Goal: Transaction & Acquisition: Purchase product/service

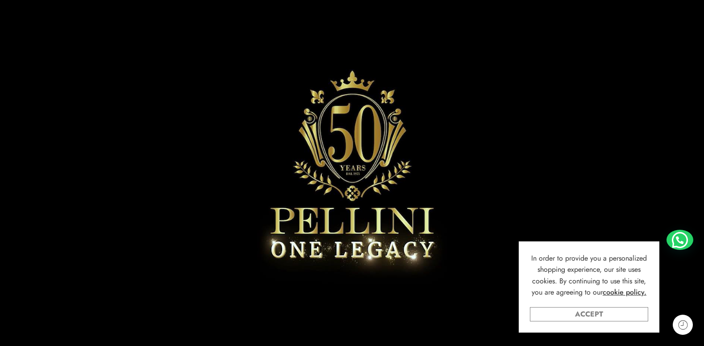
click at [589, 318] on link "Accept" at bounding box center [589, 314] width 118 height 14
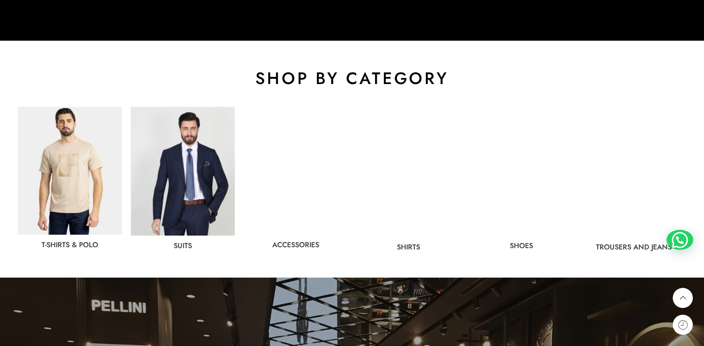
scroll to position [447, 0]
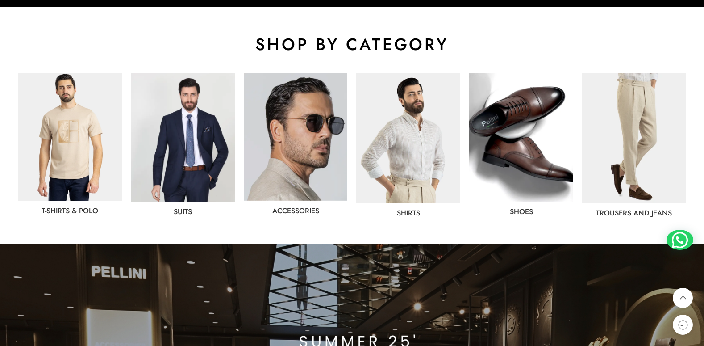
click at [389, 134] on img at bounding box center [408, 138] width 104 height 130
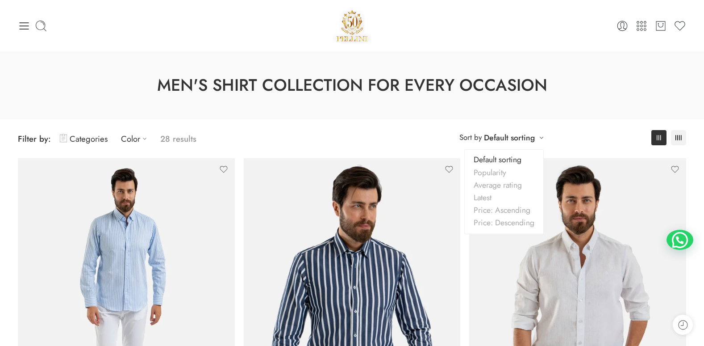
click at [542, 137] on div "**********" at bounding box center [501, 137] width 93 height 15
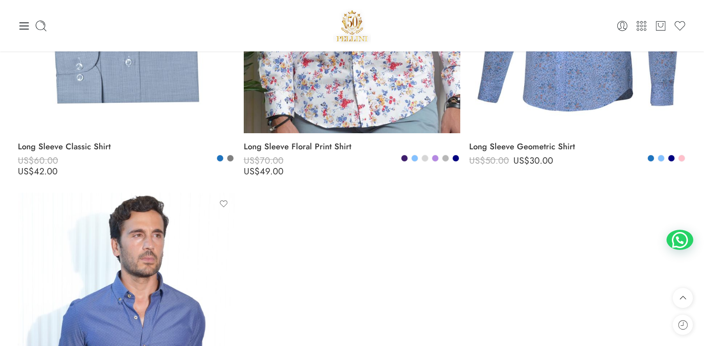
scroll to position [2813, 0]
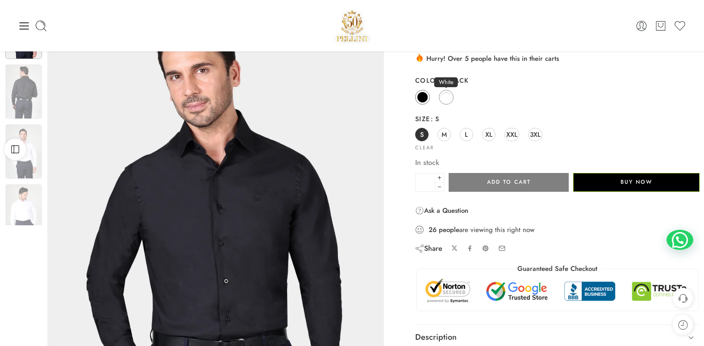
scroll to position [45, 0]
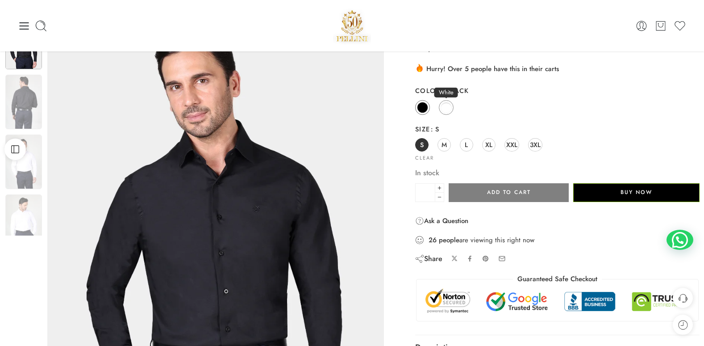
click at [446, 114] on link "White" at bounding box center [446, 107] width 15 height 15
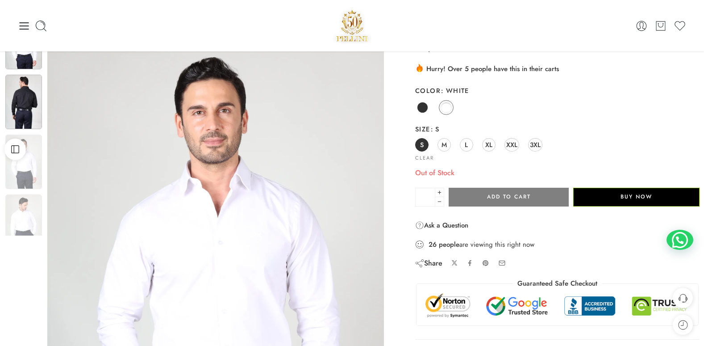
click at [17, 87] on img at bounding box center [23, 102] width 37 height 54
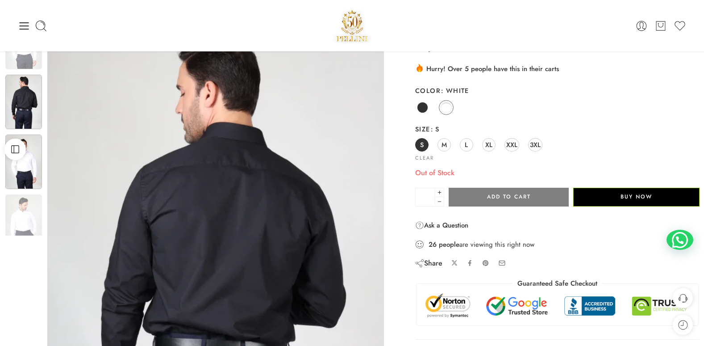
click at [29, 173] on img at bounding box center [23, 161] width 37 height 54
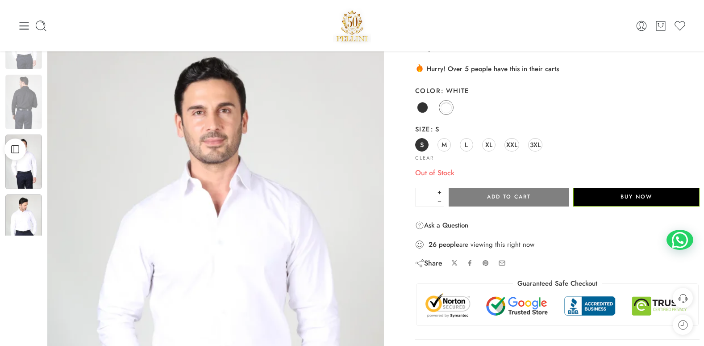
click at [33, 213] on img at bounding box center [23, 221] width 37 height 54
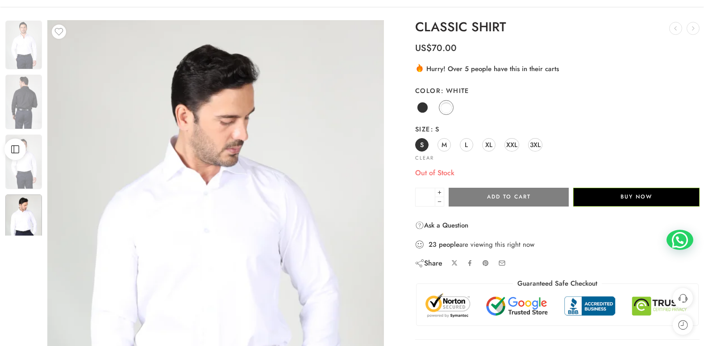
scroll to position [89, 0]
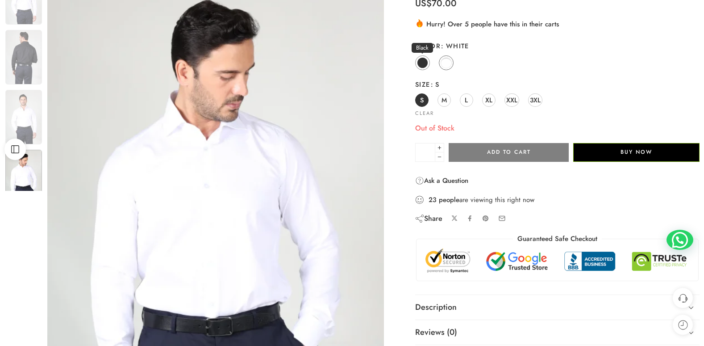
click at [422, 66] on span at bounding box center [422, 62] width 11 height 11
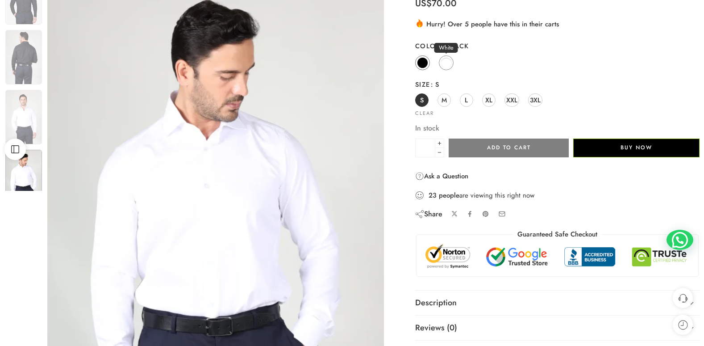
click at [444, 61] on span at bounding box center [446, 62] width 11 height 11
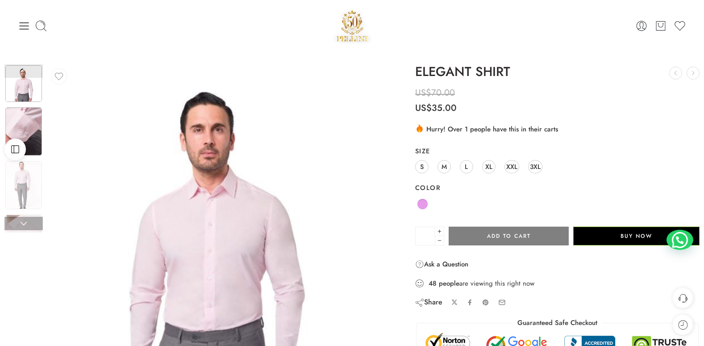
click at [31, 122] on img at bounding box center [23, 131] width 37 height 48
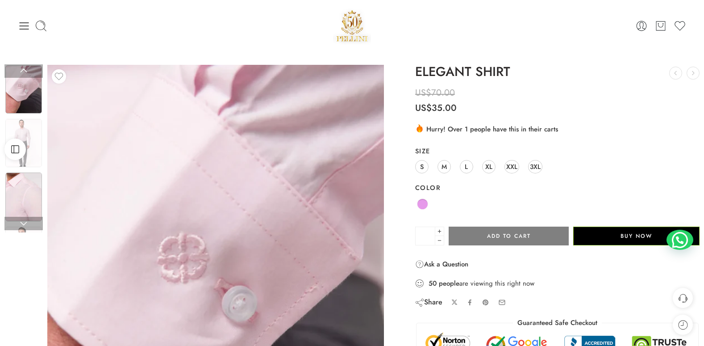
click at [38, 188] on img at bounding box center [23, 196] width 37 height 48
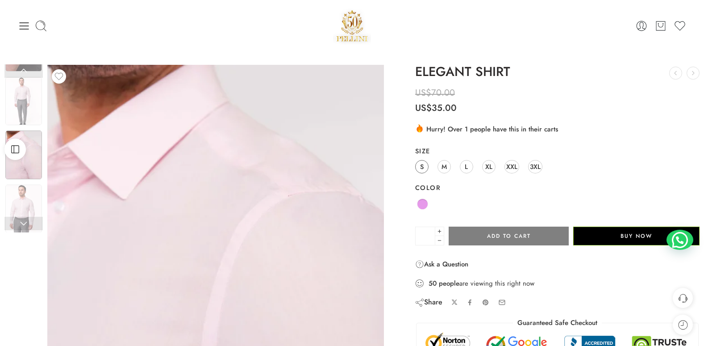
click at [420, 167] on span "S" at bounding box center [422, 166] width 4 height 12
click at [442, 167] on span "M" at bounding box center [444, 166] width 5 height 12
click at [464, 167] on link "L" at bounding box center [466, 166] width 13 height 13
click at [487, 166] on span "XL" at bounding box center [488, 166] width 7 height 12
click at [506, 165] on span "XXL" at bounding box center [511, 166] width 11 height 12
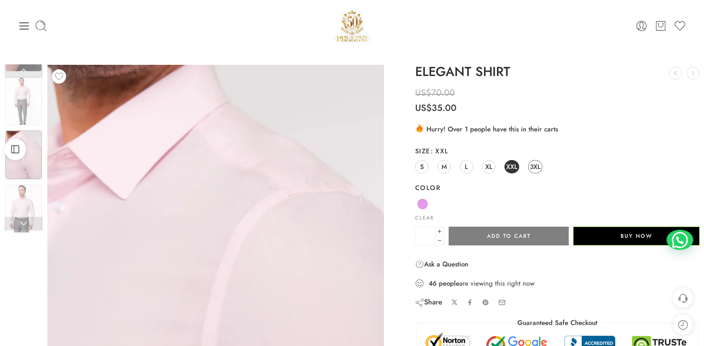
click at [530, 166] on span "3XL" at bounding box center [535, 166] width 11 height 12
click at [423, 166] on span "S" at bounding box center [422, 166] width 4 height 12
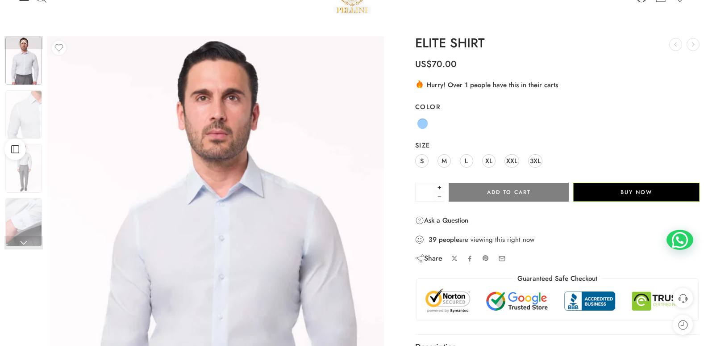
scroll to position [45, 0]
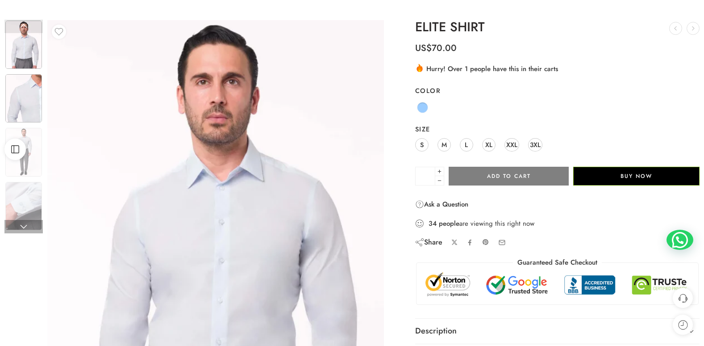
click at [17, 93] on img at bounding box center [23, 98] width 37 height 48
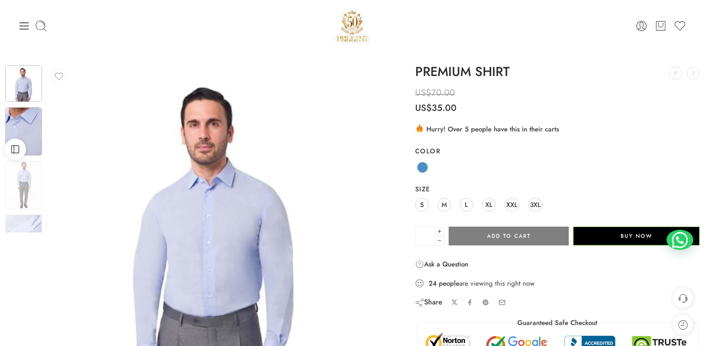
click at [34, 127] on img at bounding box center [23, 131] width 37 height 48
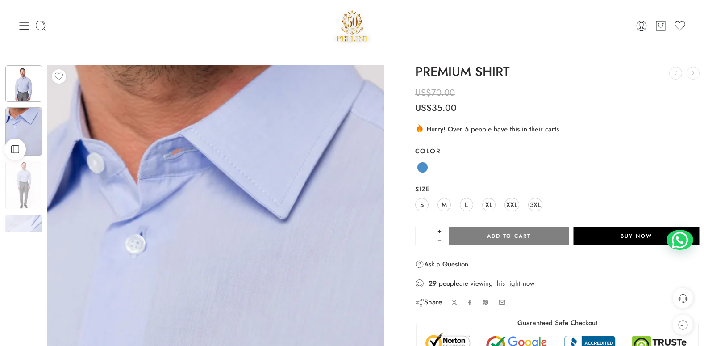
click at [17, 82] on img at bounding box center [23, 83] width 37 height 37
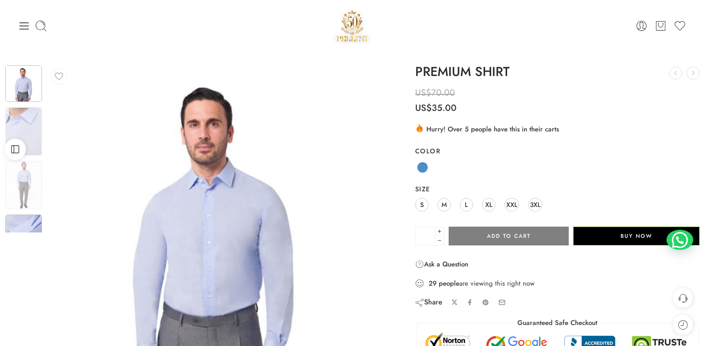
click at [42, 221] on div at bounding box center [23, 238] width 38 height 50
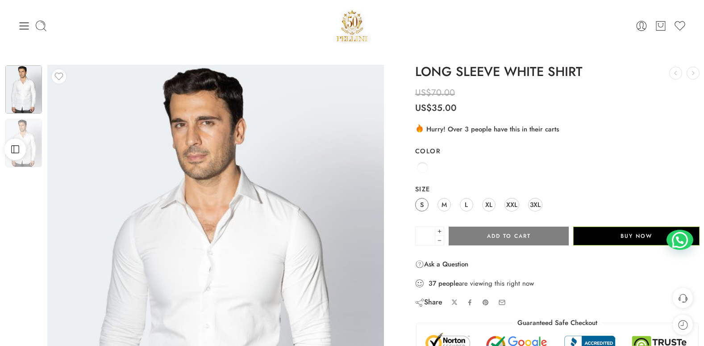
click at [423, 202] on span "S" at bounding box center [422, 204] width 4 height 12
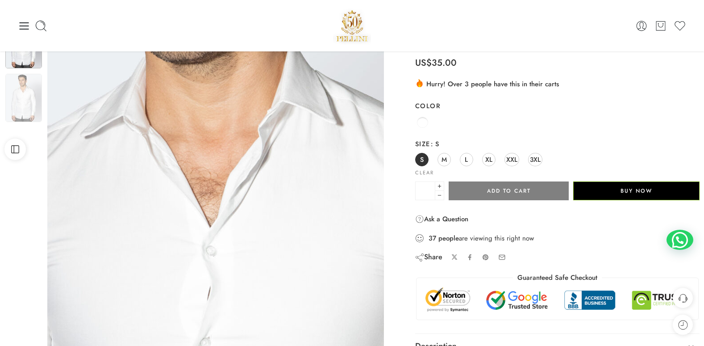
scroll to position [45, 0]
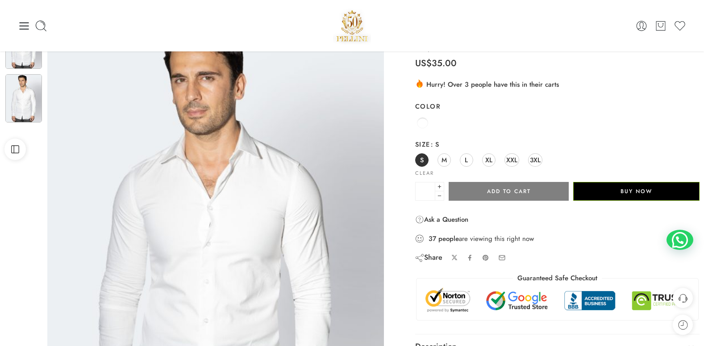
click at [29, 101] on img at bounding box center [23, 98] width 37 height 48
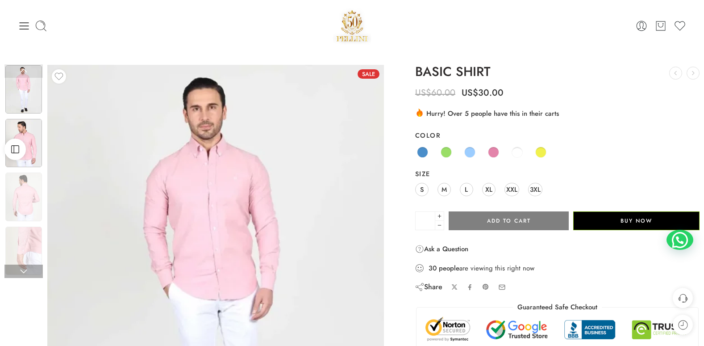
click at [35, 144] on img at bounding box center [23, 143] width 37 height 48
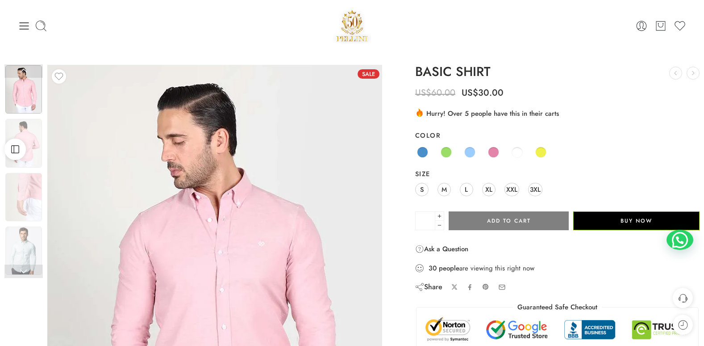
click at [269, 238] on img at bounding box center [214, 288] width 335 height 447
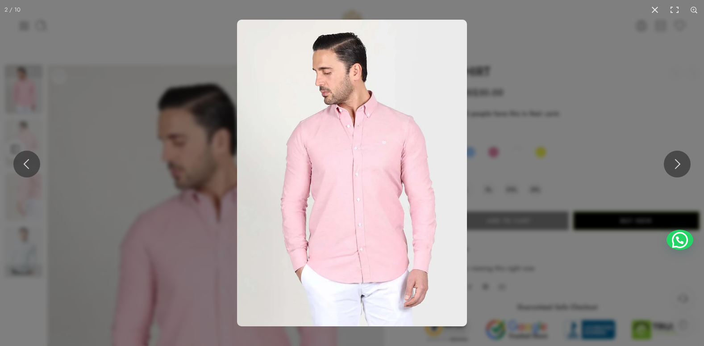
click at [386, 145] on img at bounding box center [352, 173] width 230 height 306
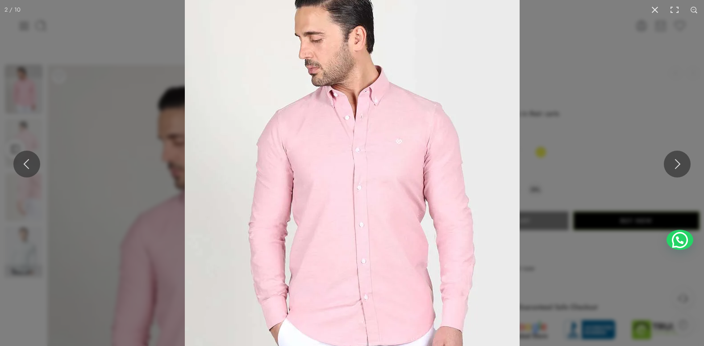
click at [386, 145] on img at bounding box center [352, 185] width 335 height 447
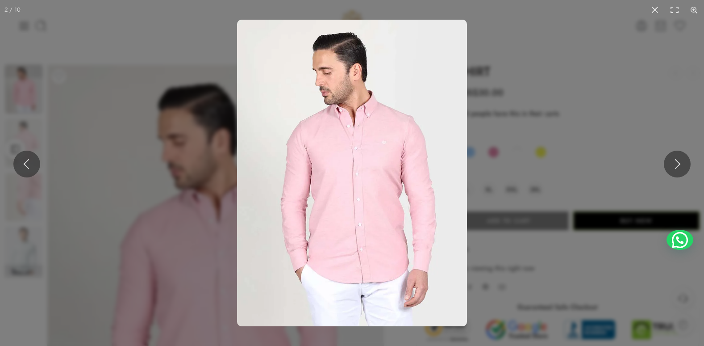
click at [386, 145] on img at bounding box center [352, 173] width 230 height 306
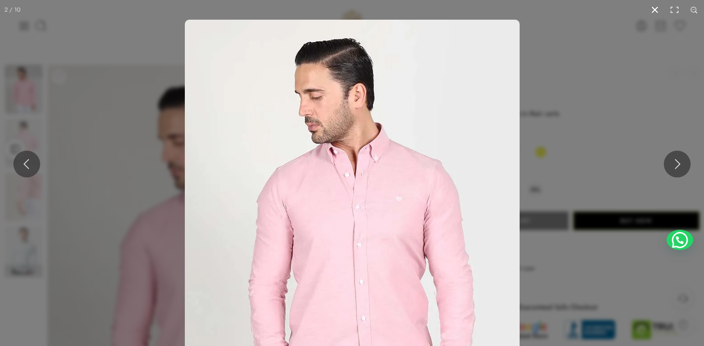
click at [659, 6] on button at bounding box center [655, 10] width 20 height 20
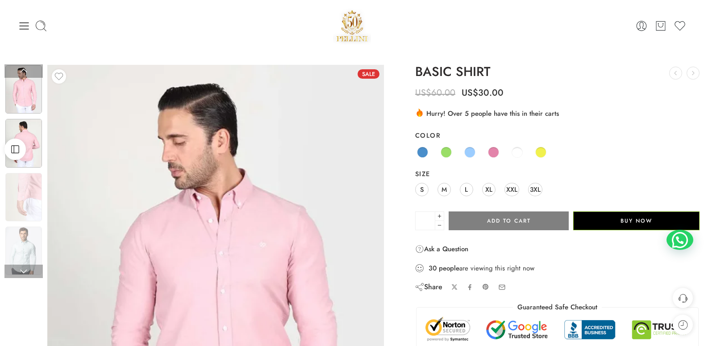
click at [40, 145] on img at bounding box center [23, 143] width 37 height 48
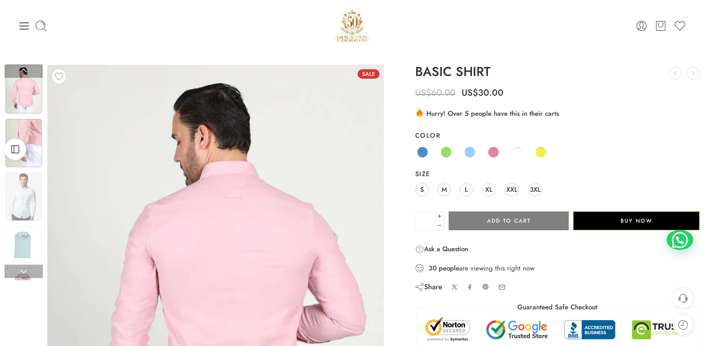
click at [38, 149] on img at bounding box center [23, 143] width 37 height 48
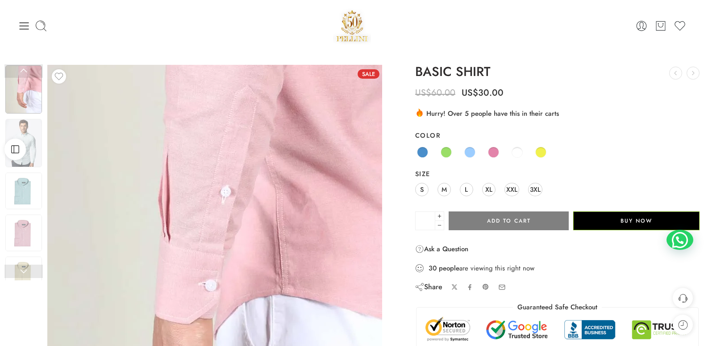
click at [224, 179] on img at bounding box center [214, 288] width 335 height 447
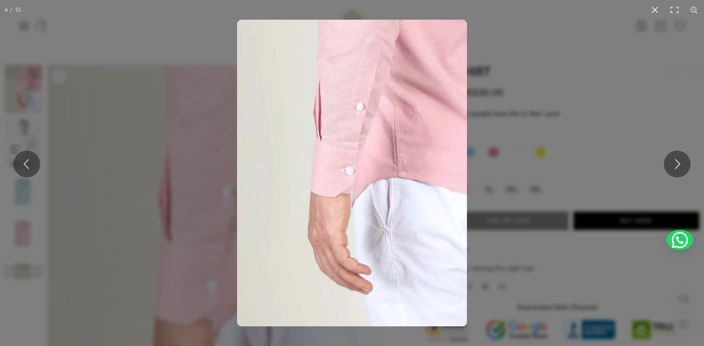
click at [354, 135] on img at bounding box center [352, 173] width 230 height 306
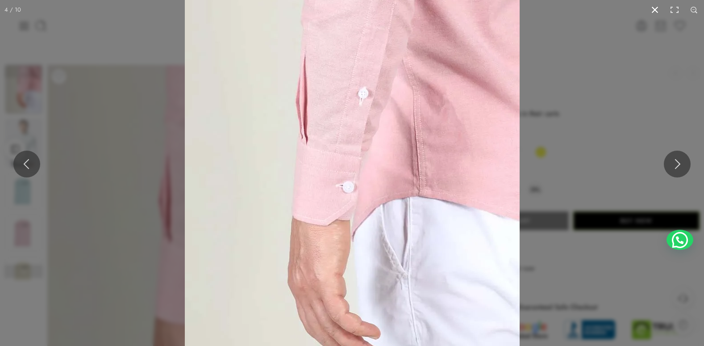
click at [657, 7] on button at bounding box center [655, 10] width 20 height 20
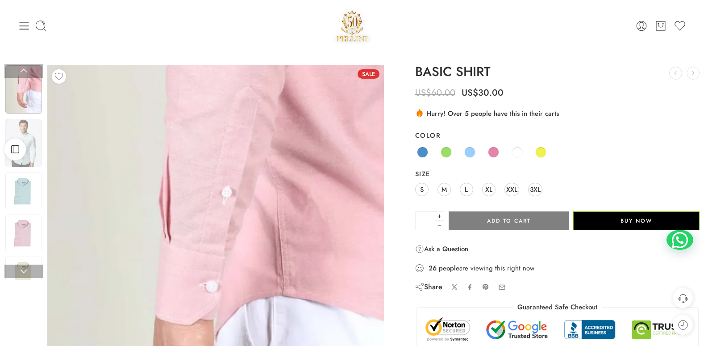
click at [15, 96] on img at bounding box center [23, 89] width 37 height 48
click at [35, 158] on img at bounding box center [23, 143] width 37 height 48
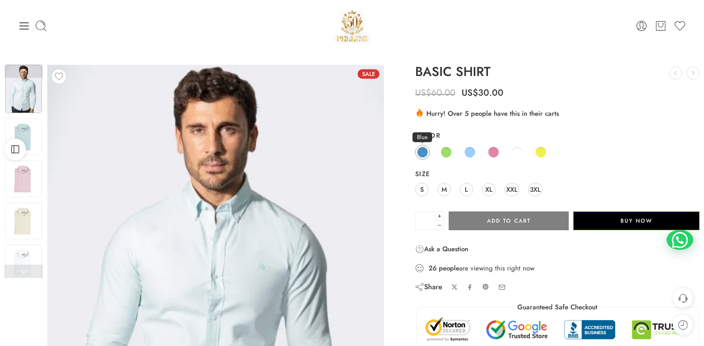
click at [422, 152] on span at bounding box center [422, 151] width 11 height 11
click at [444, 153] on span at bounding box center [446, 151] width 11 height 11
click at [471, 152] on span at bounding box center [469, 151] width 11 height 11
click at [490, 151] on span at bounding box center [493, 151] width 11 height 11
click at [514, 155] on span at bounding box center [517, 151] width 11 height 11
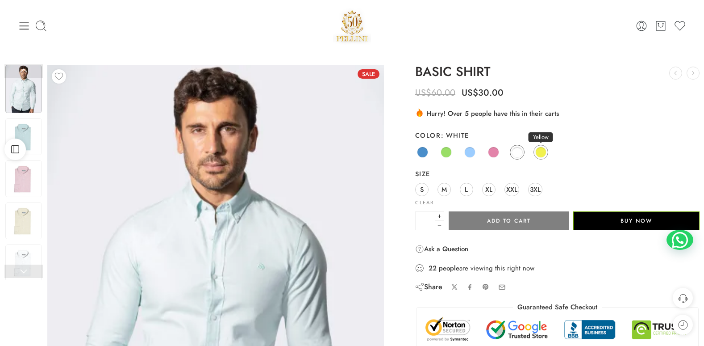
click at [537, 154] on span at bounding box center [540, 151] width 11 height 11
click at [33, 127] on img at bounding box center [23, 136] width 37 height 37
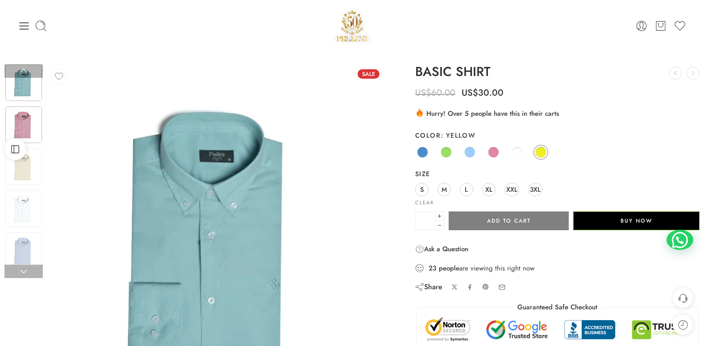
click at [26, 127] on img at bounding box center [23, 124] width 37 height 37
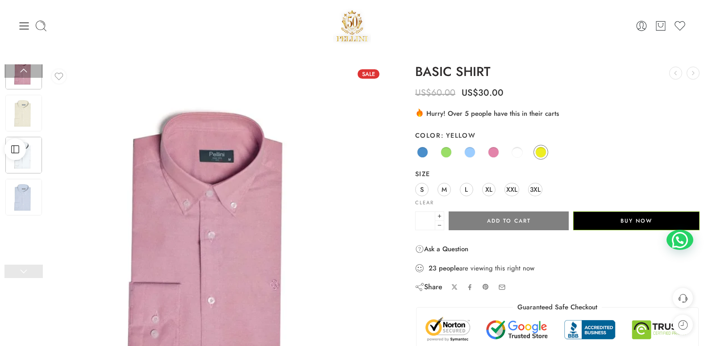
click at [29, 168] on img at bounding box center [23, 155] width 37 height 37
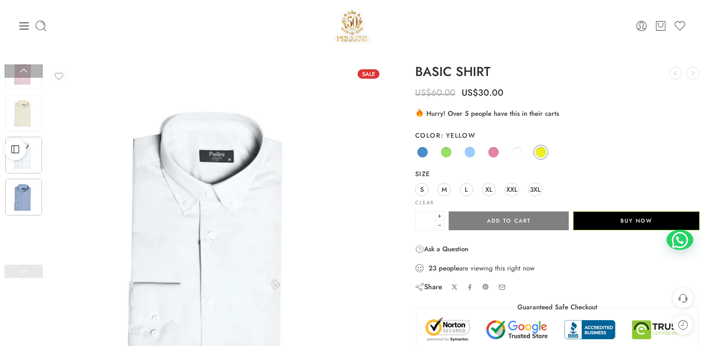
click at [27, 188] on img at bounding box center [23, 197] width 37 height 37
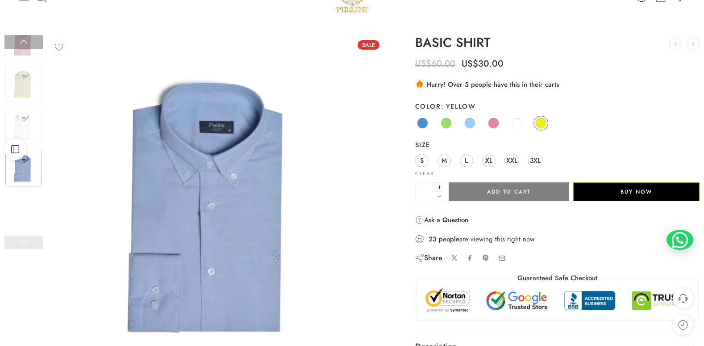
scroll to position [45, 0]
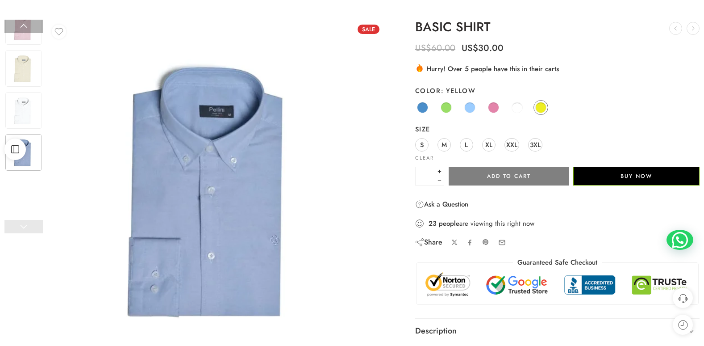
click at [32, 232] on link at bounding box center [23, 226] width 38 height 13
click at [468, 108] on span at bounding box center [469, 107] width 11 height 11
click at [443, 104] on span at bounding box center [446, 107] width 10 height 10
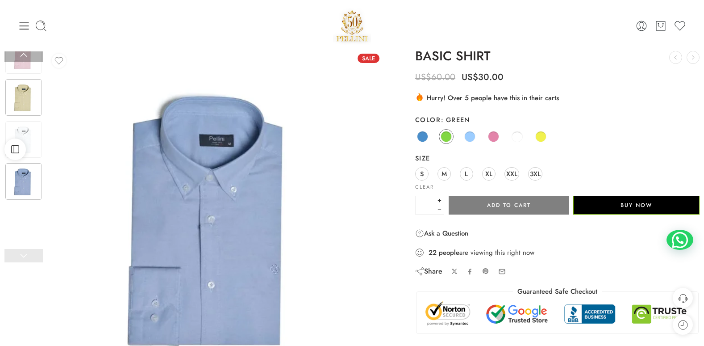
scroll to position [0, 0]
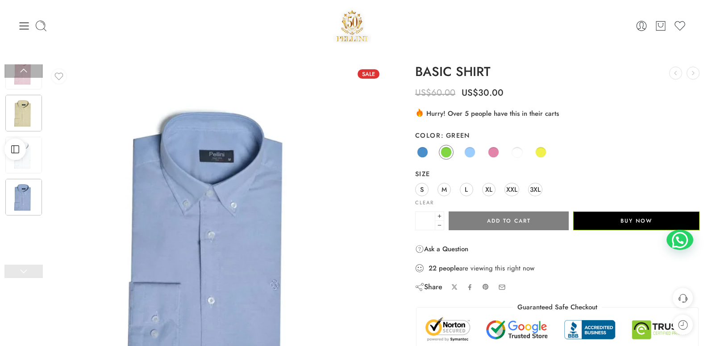
click at [36, 111] on img at bounding box center [23, 113] width 37 height 37
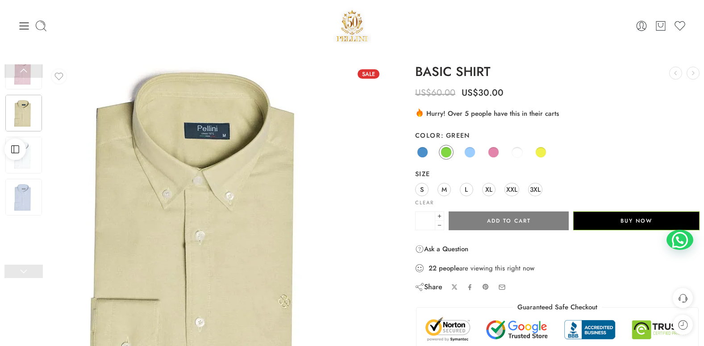
click at [246, 232] on img at bounding box center [206, 233] width 447 height 447
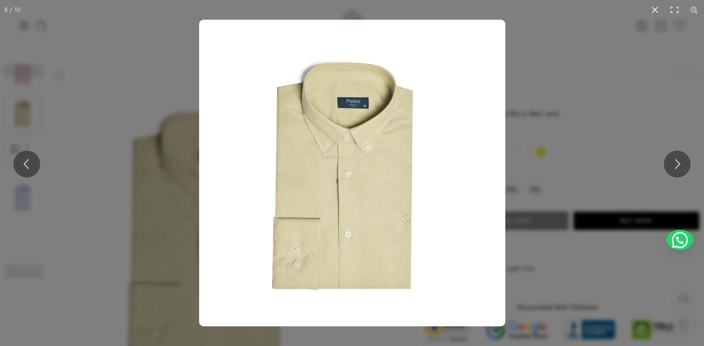
click at [379, 152] on img at bounding box center [352, 173] width 306 height 306
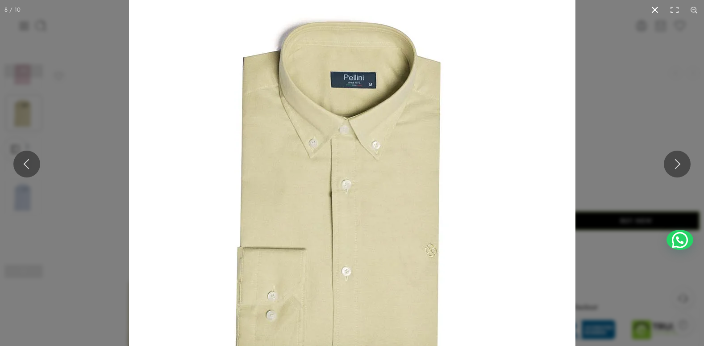
click at [652, 9] on button at bounding box center [655, 10] width 20 height 20
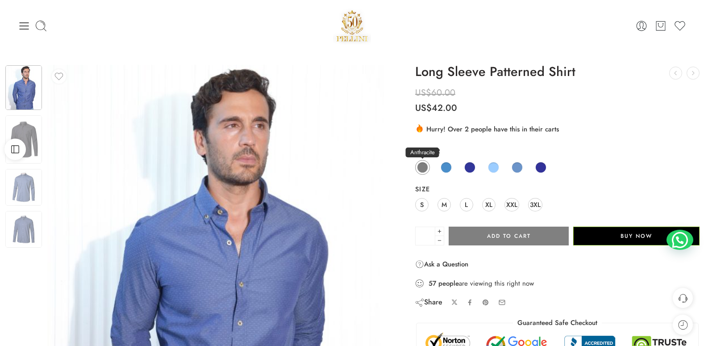
click at [423, 167] on span at bounding box center [422, 167] width 11 height 11
click at [443, 166] on span at bounding box center [446, 167] width 11 height 11
click at [31, 127] on img at bounding box center [23, 139] width 37 height 48
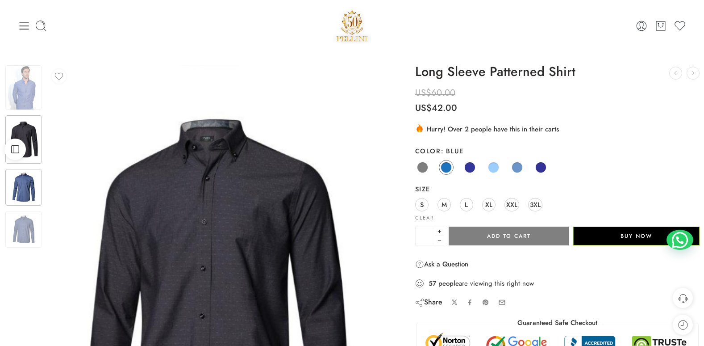
click at [27, 188] on img at bounding box center [23, 187] width 37 height 37
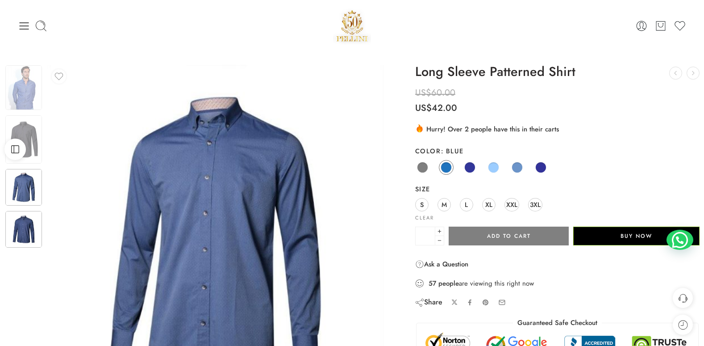
click at [28, 220] on img at bounding box center [23, 229] width 37 height 37
